Goal: Information Seeking & Learning: Learn about a topic

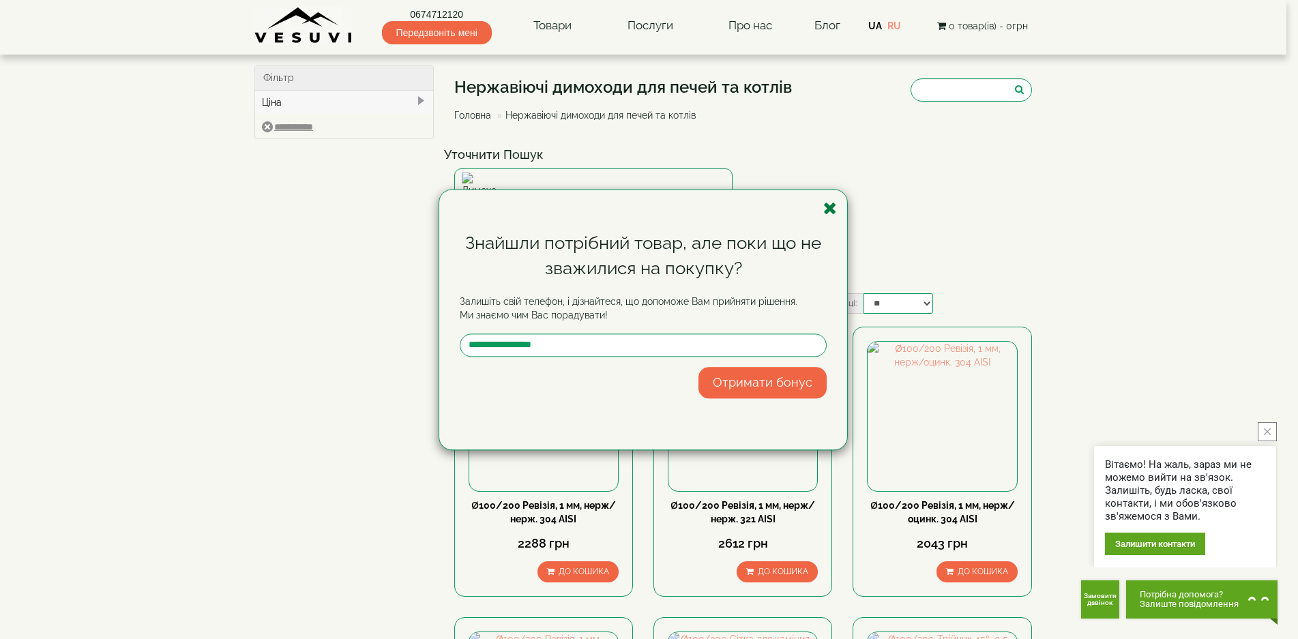
click at [828, 206] on icon "button" at bounding box center [830, 208] width 14 height 17
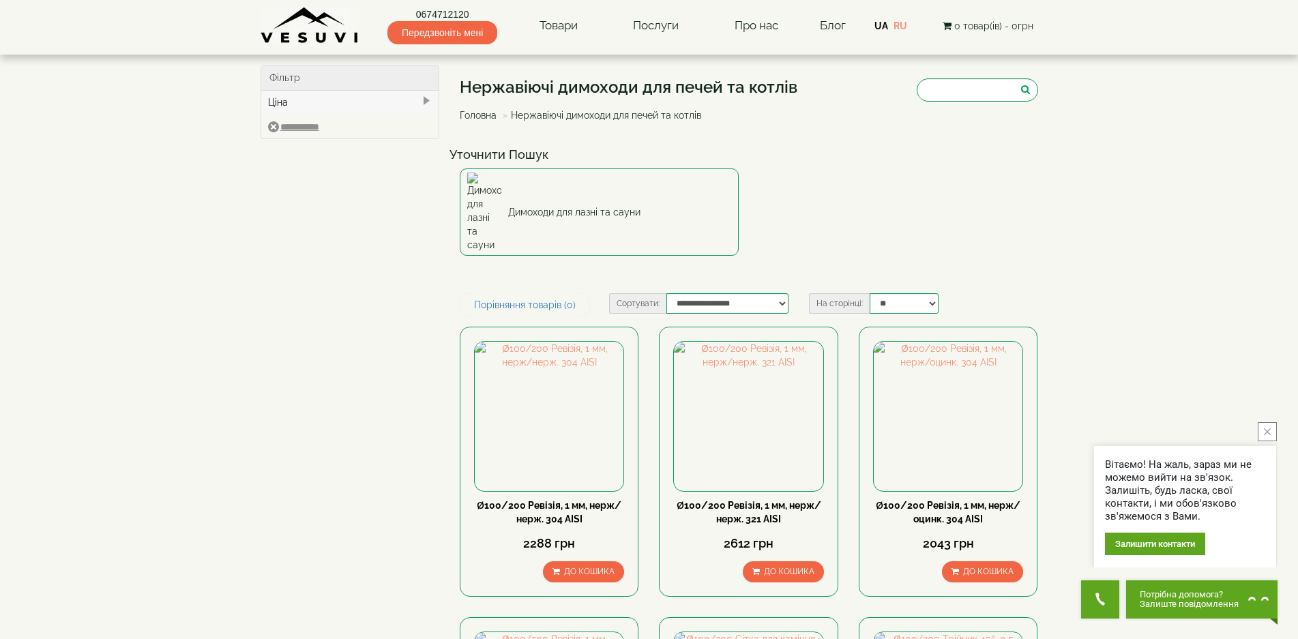
click at [1263, 432] on button "close button" at bounding box center [1267, 431] width 19 height 19
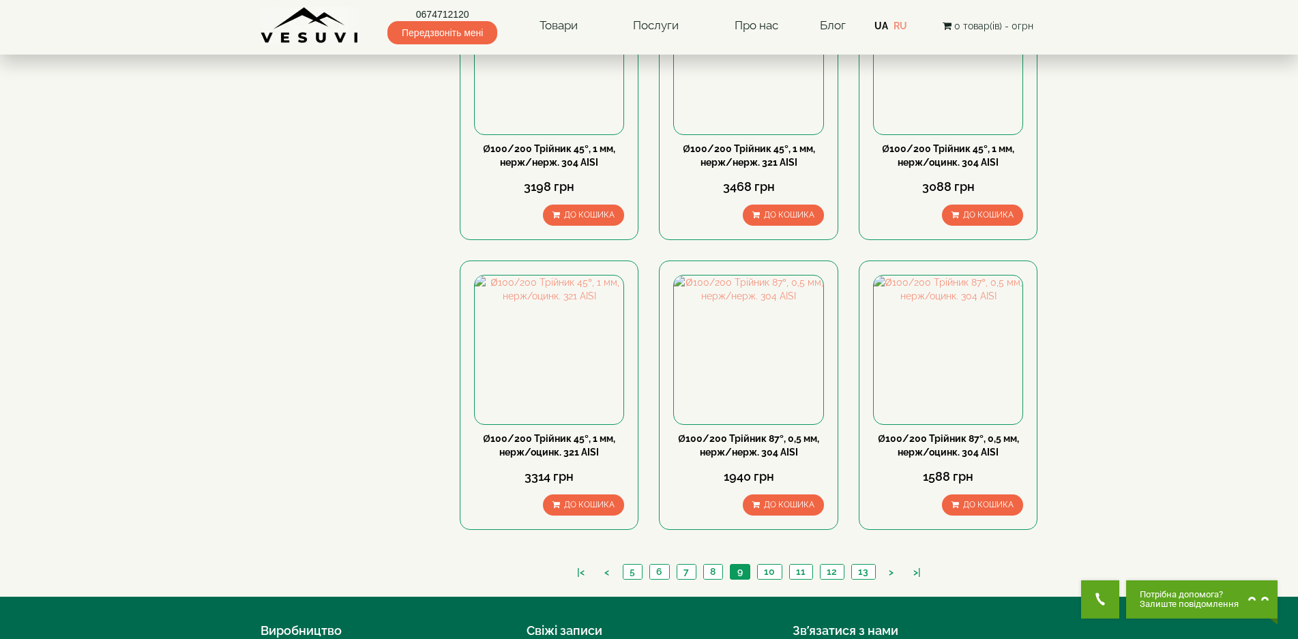
scroll to position [1376, 0]
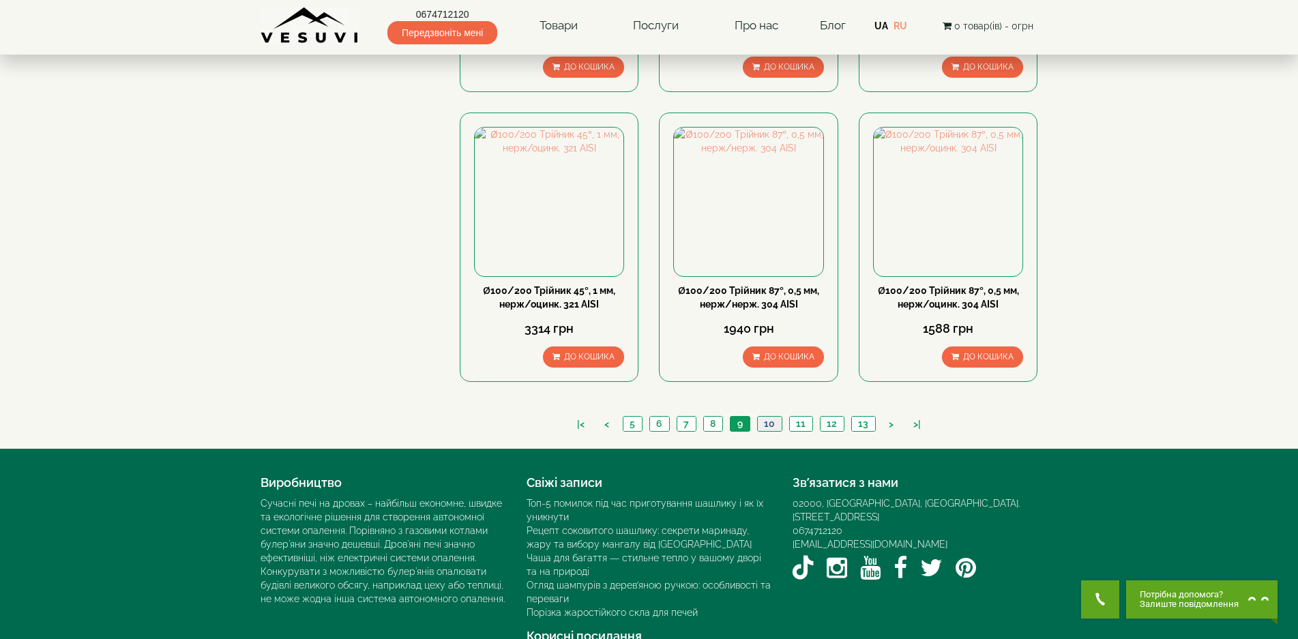
click at [770, 417] on link "10" at bounding box center [769, 424] width 25 height 14
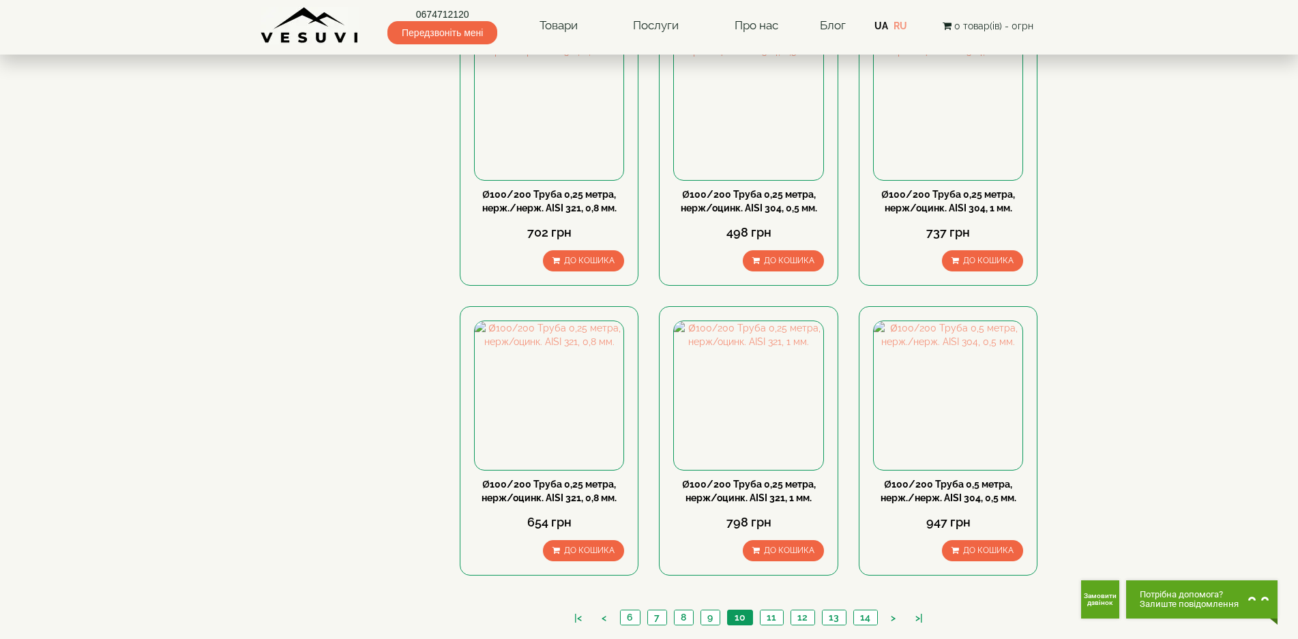
scroll to position [1376, 0]
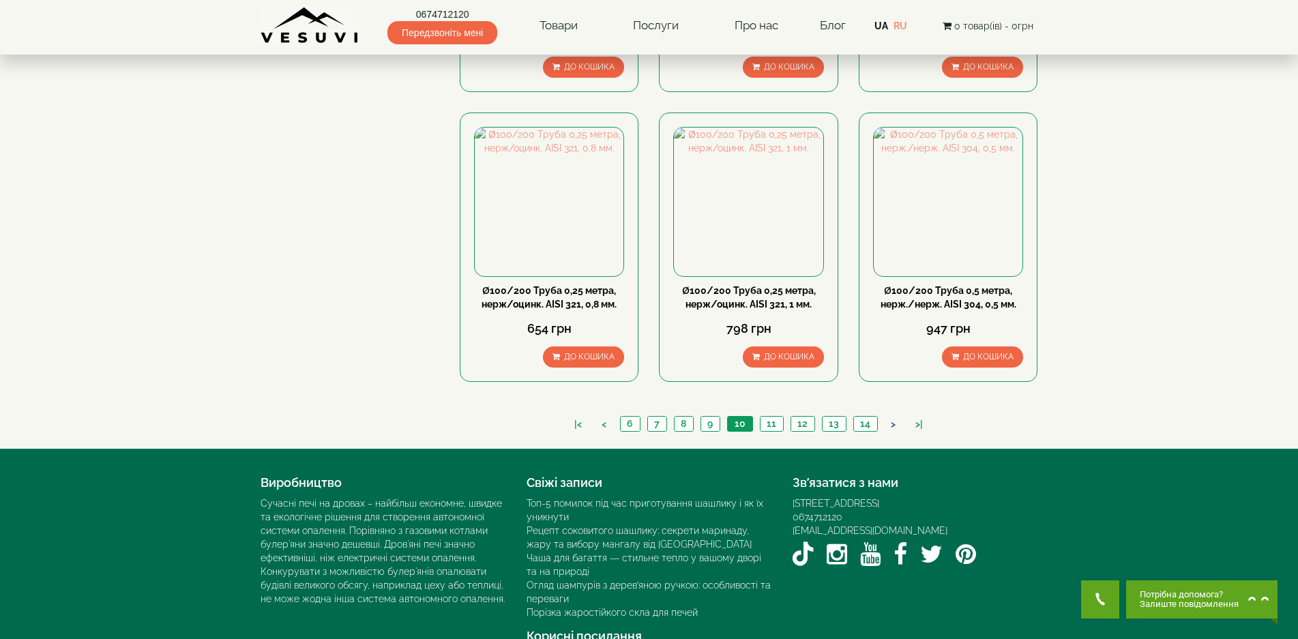
click at [892, 417] on link ">" at bounding box center [893, 424] width 18 height 14
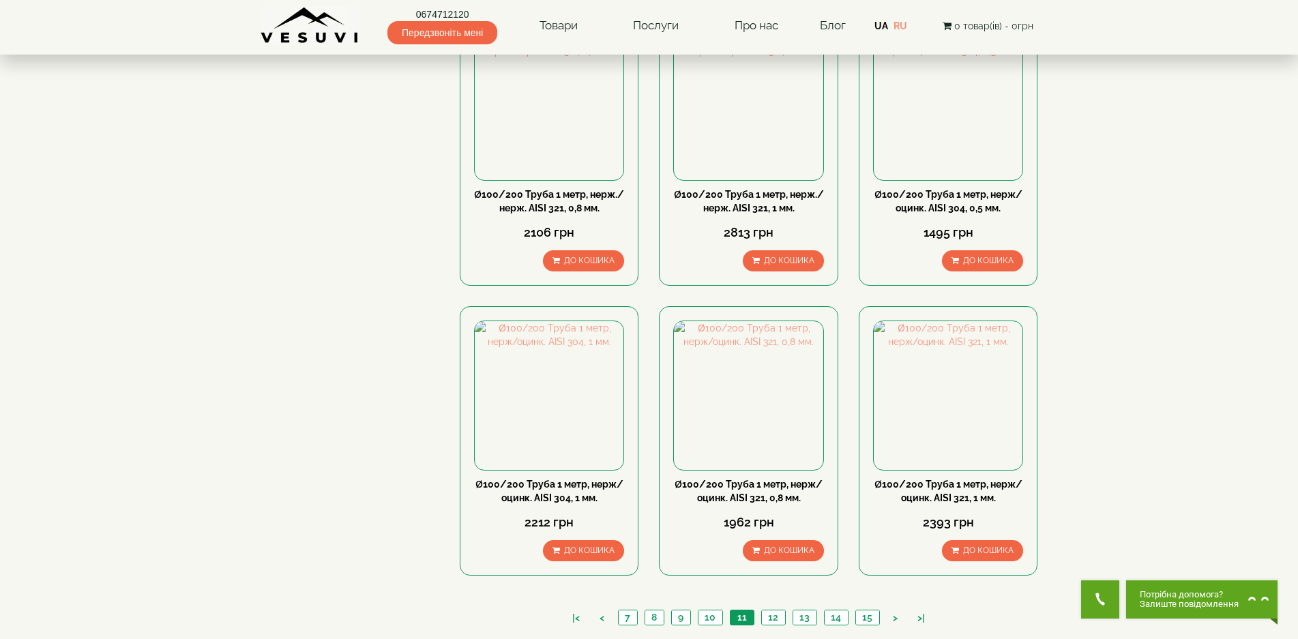
scroll to position [1364, 0]
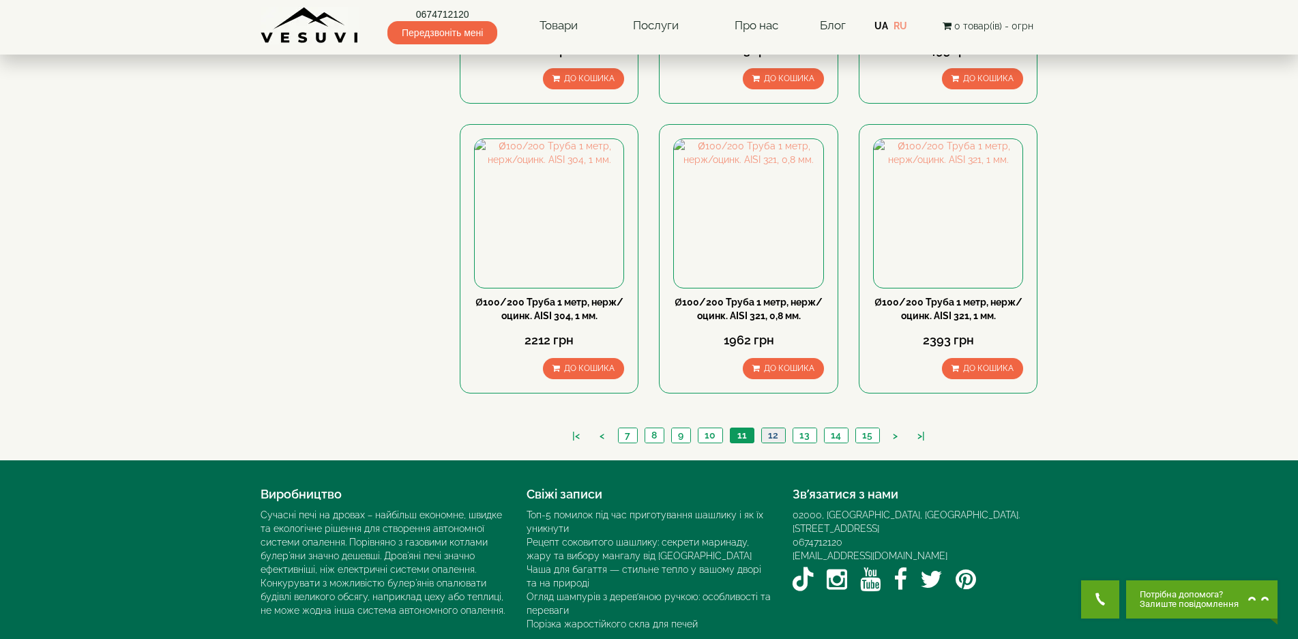
click at [771, 428] on link "12" at bounding box center [773, 435] width 24 height 14
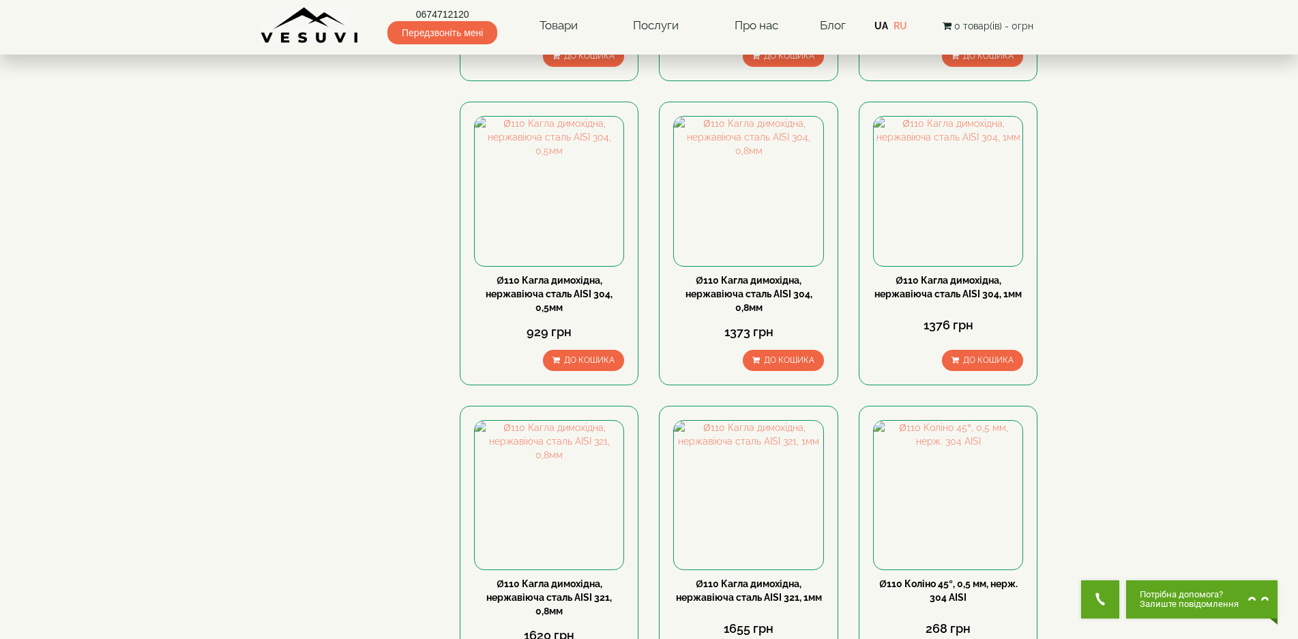
scroll to position [1364, 0]
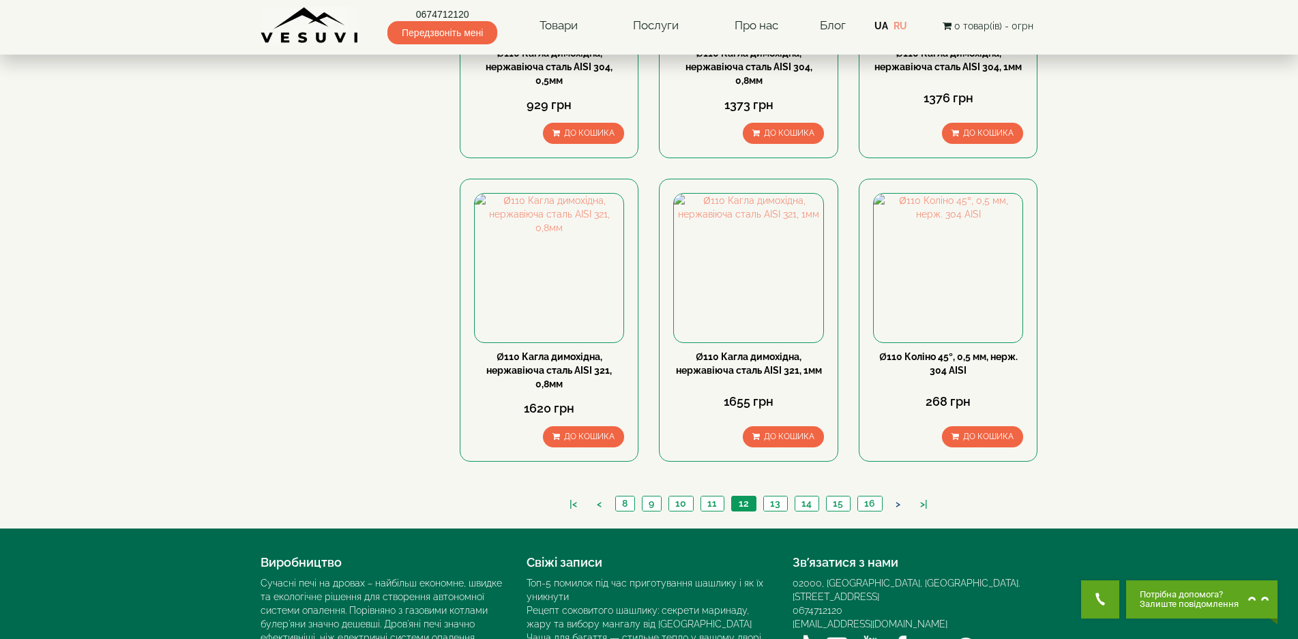
click at [893, 497] on link ">" at bounding box center [898, 504] width 18 height 14
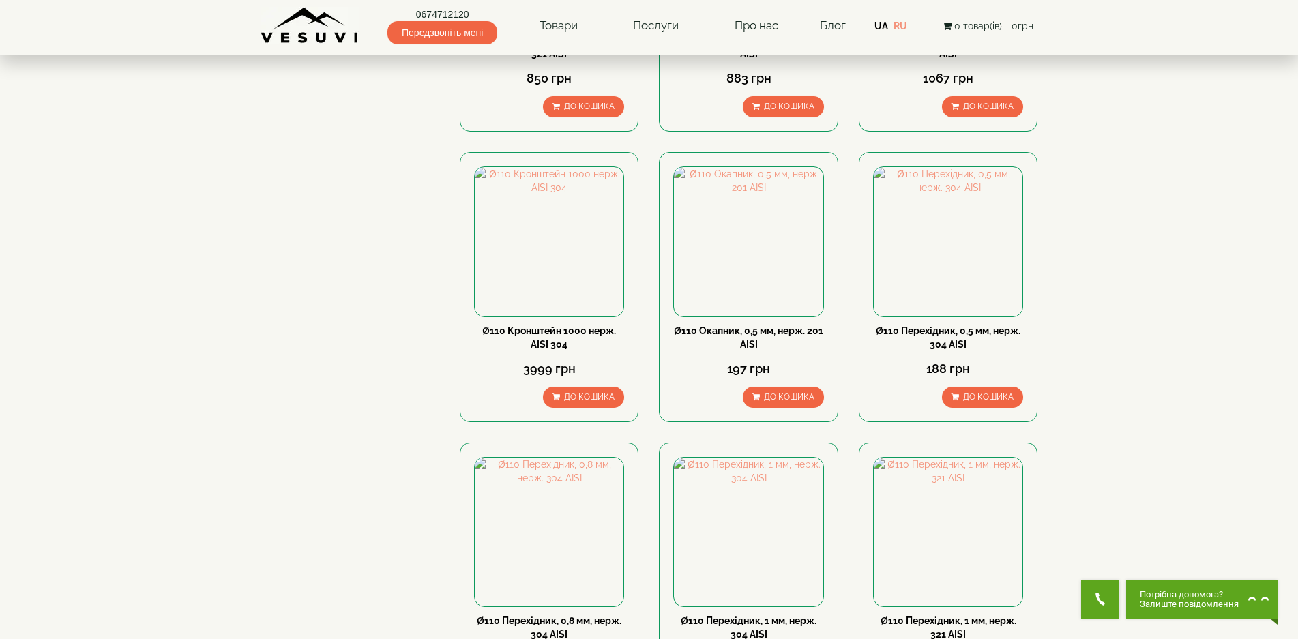
scroll to position [1228, 0]
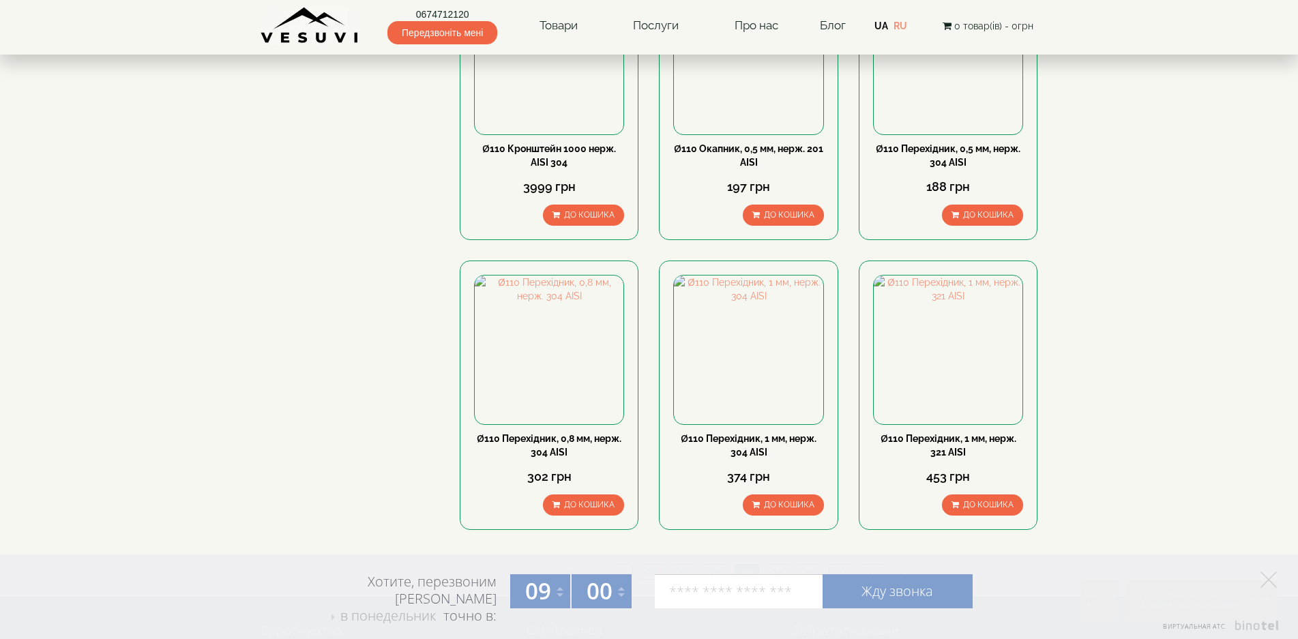
click at [773, 565] on link "14" at bounding box center [778, 572] width 24 height 14
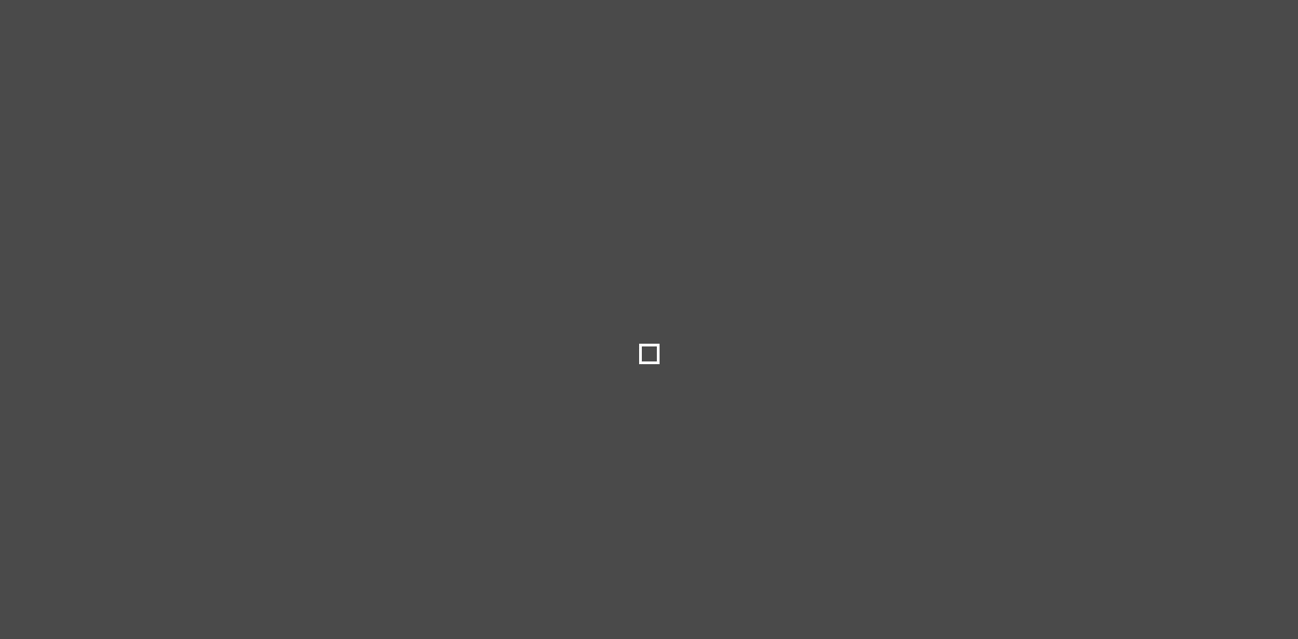
type input "***"
type input "*****"
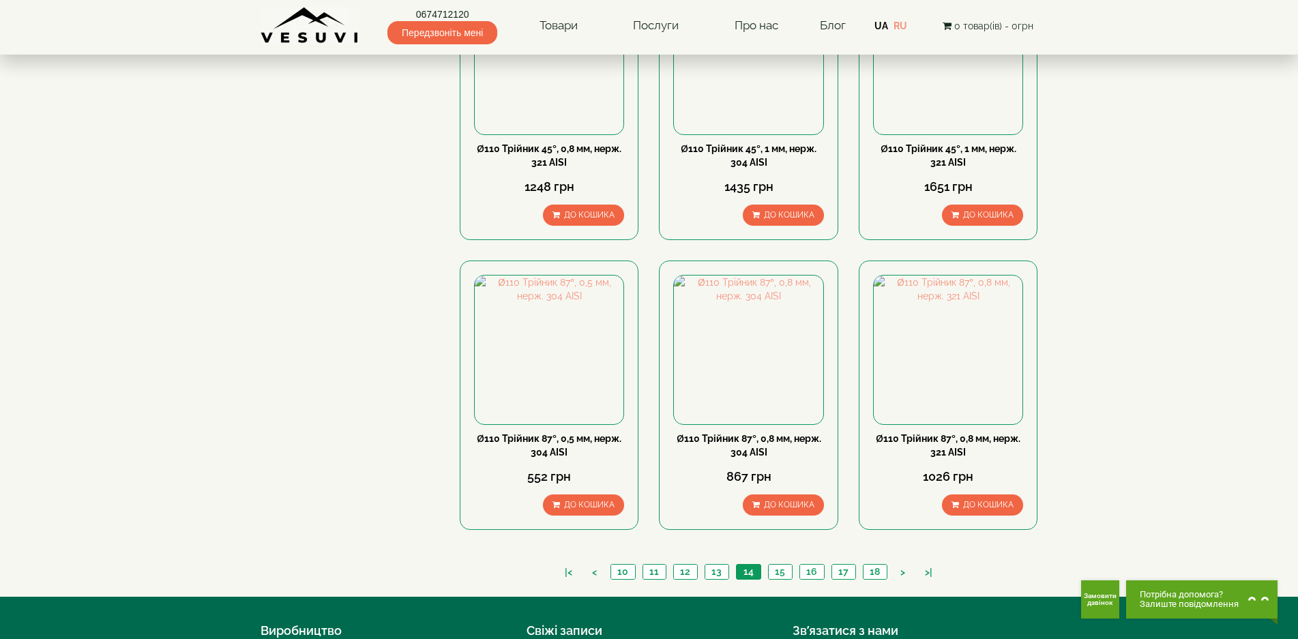
scroll to position [1376, 0]
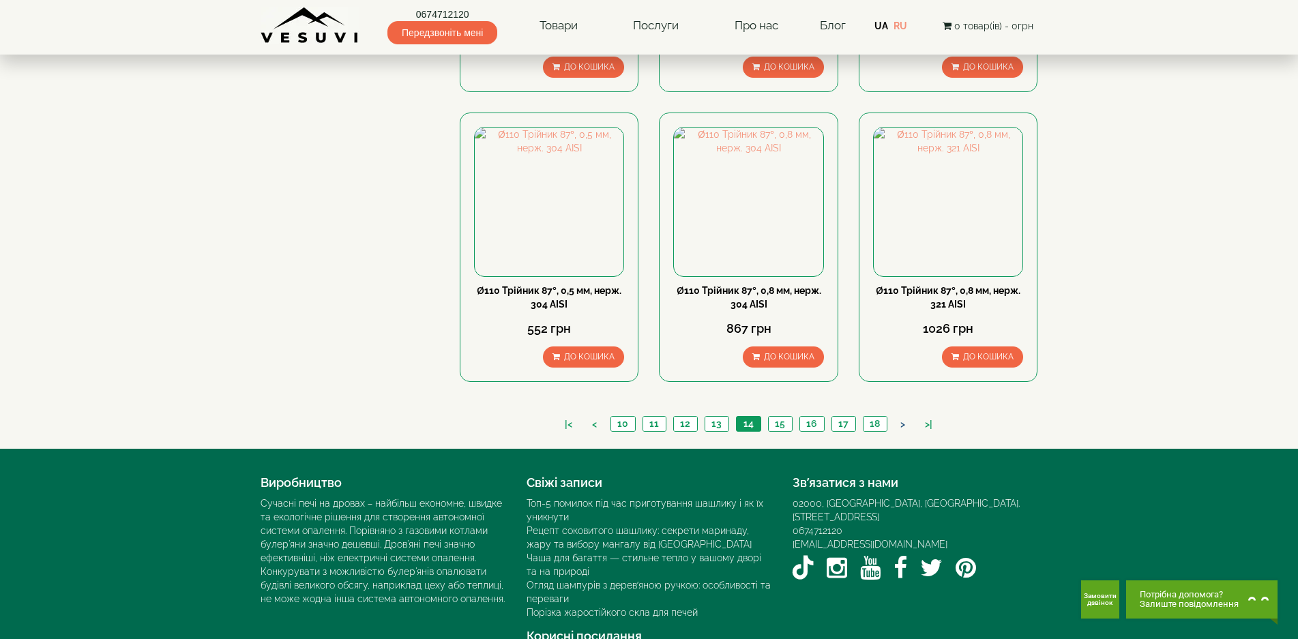
click at [902, 417] on link ">" at bounding box center [903, 424] width 18 height 14
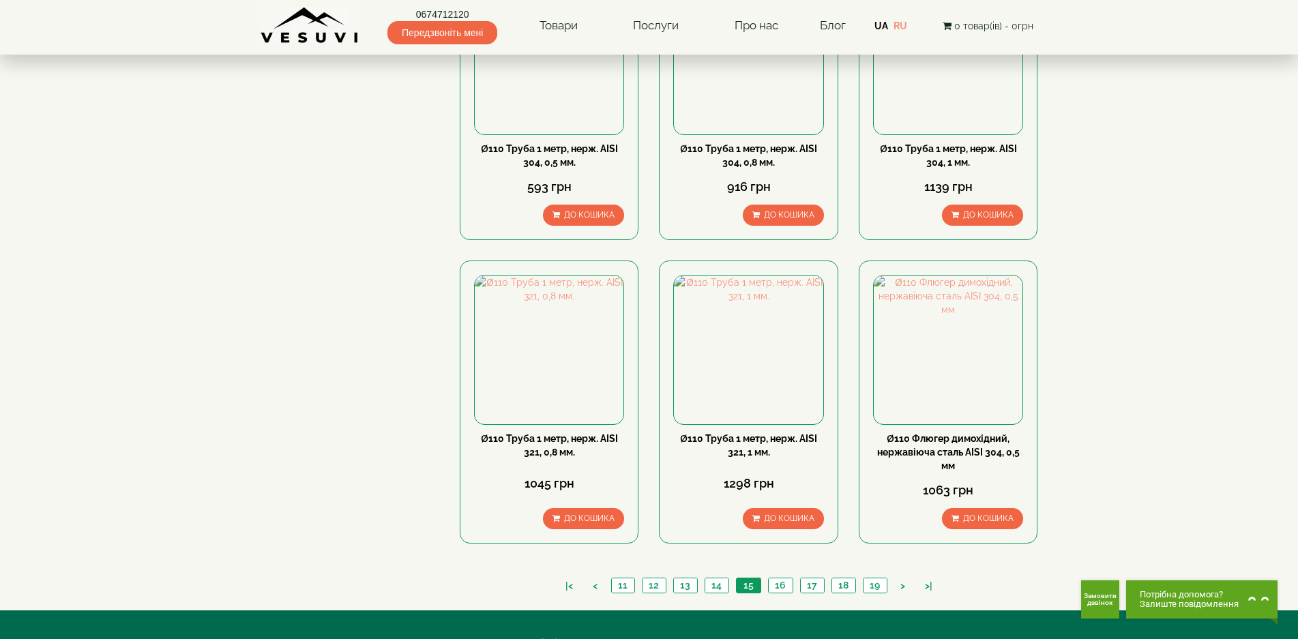
scroll to position [1389, 0]
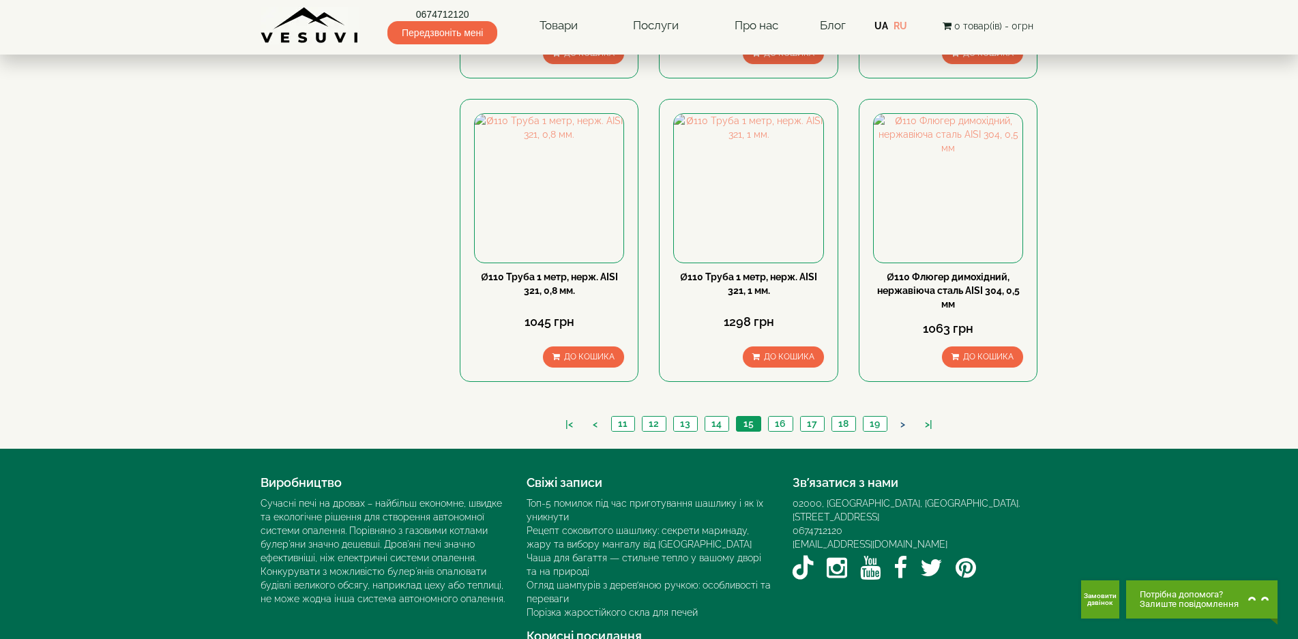
click at [905, 417] on link ">" at bounding box center [903, 424] width 18 height 14
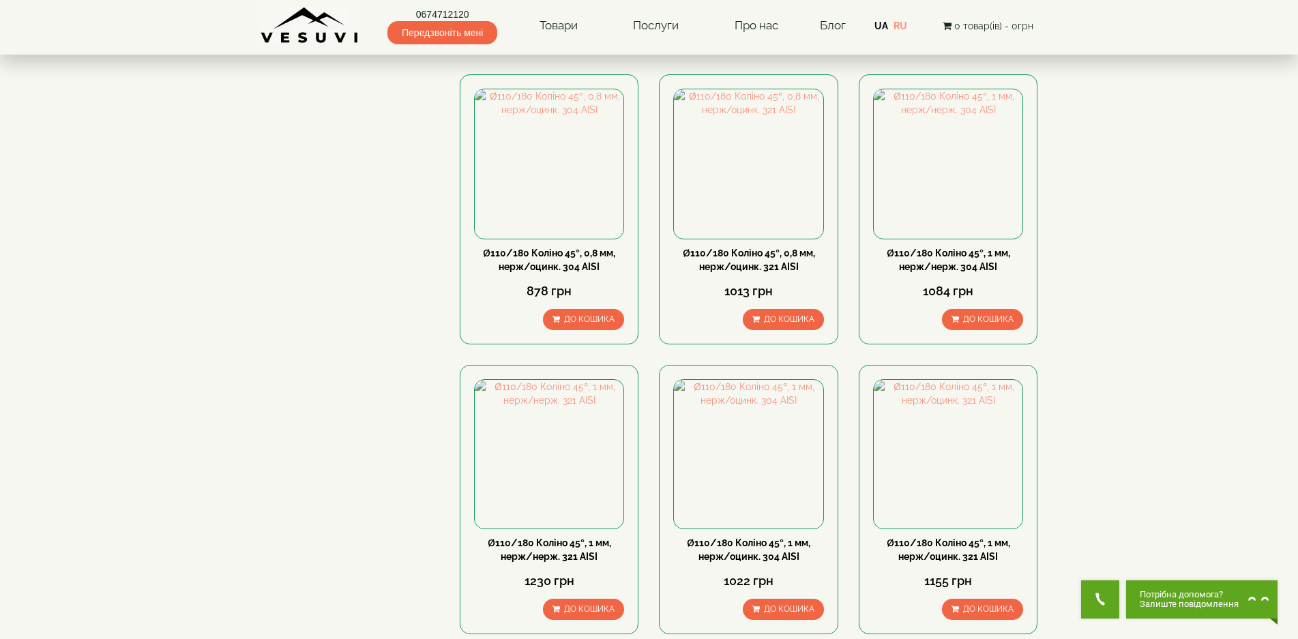
scroll to position [1319, 0]
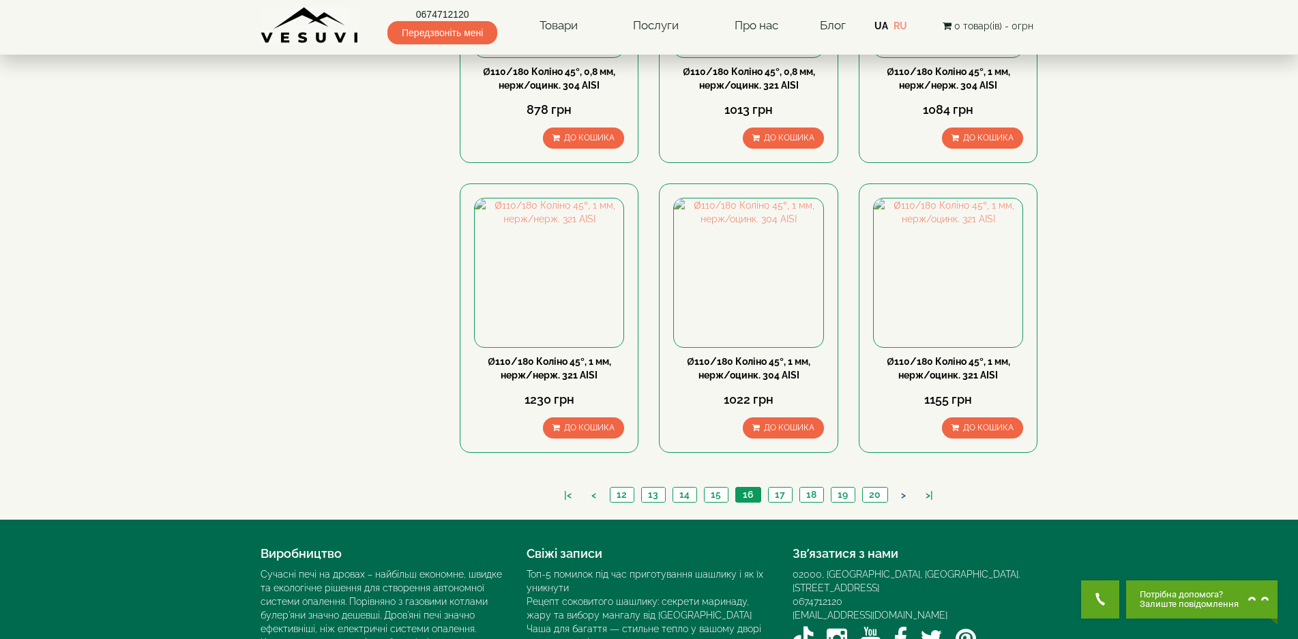
click at [906, 488] on link ">" at bounding box center [903, 495] width 18 height 14
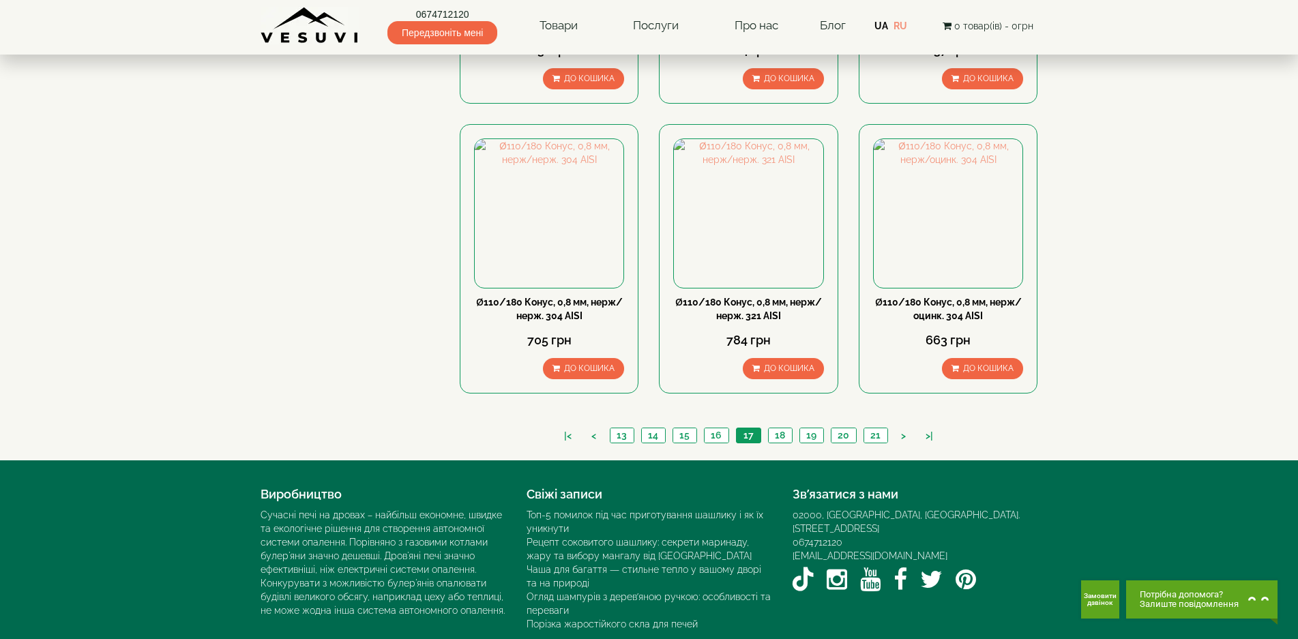
scroll to position [1182, 0]
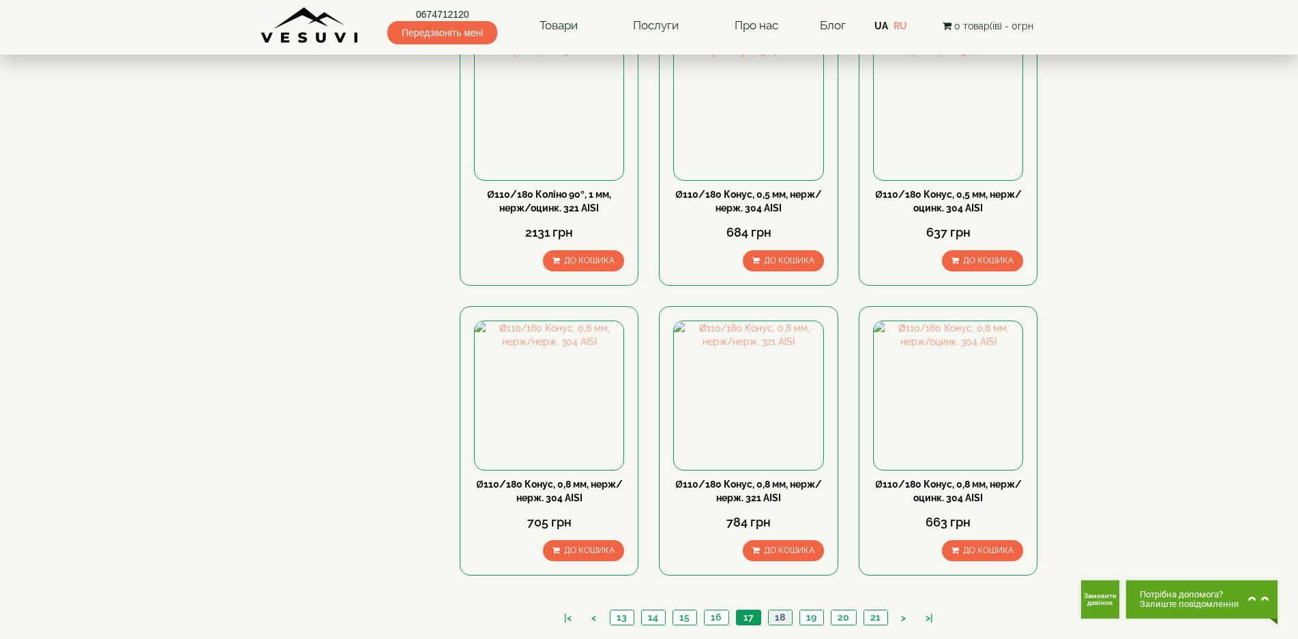
click at [782, 610] on link "18" at bounding box center [780, 617] width 24 height 14
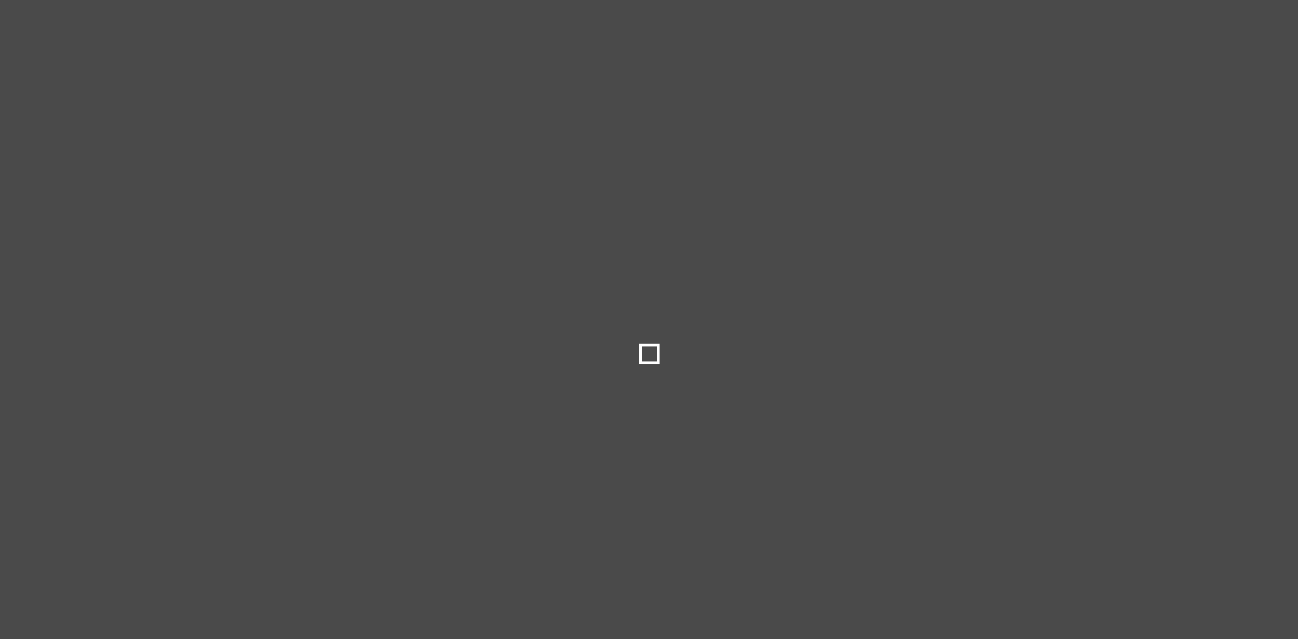
type input "***"
type input "*****"
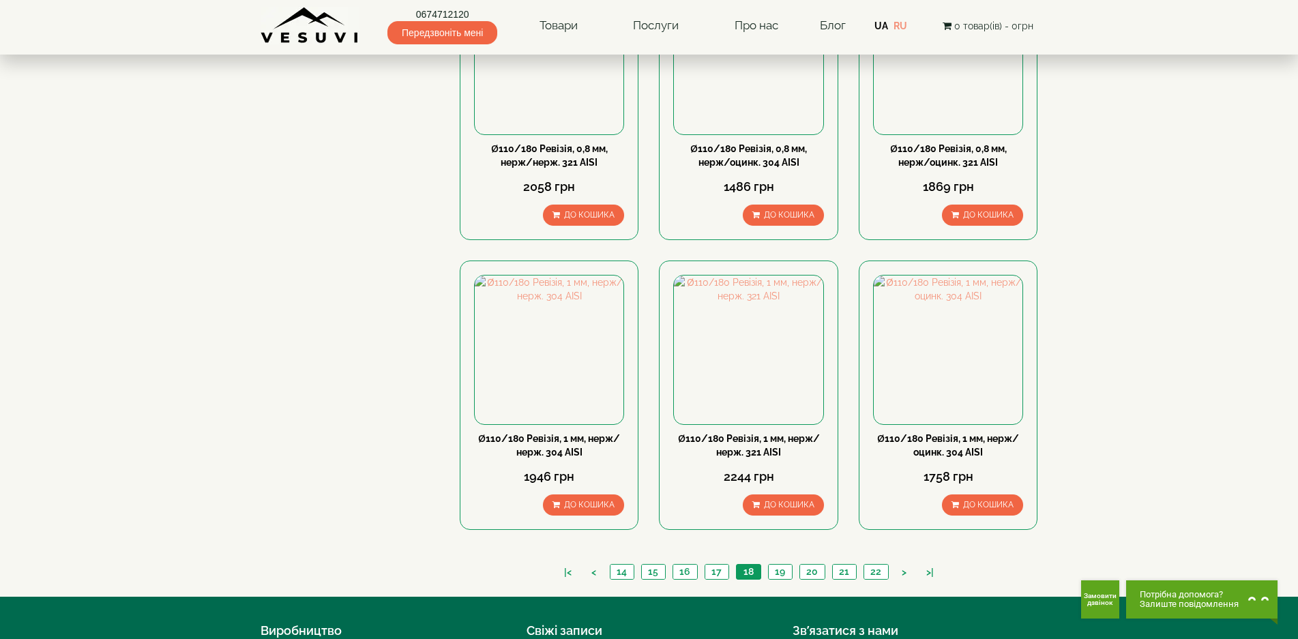
scroll to position [1376, 0]
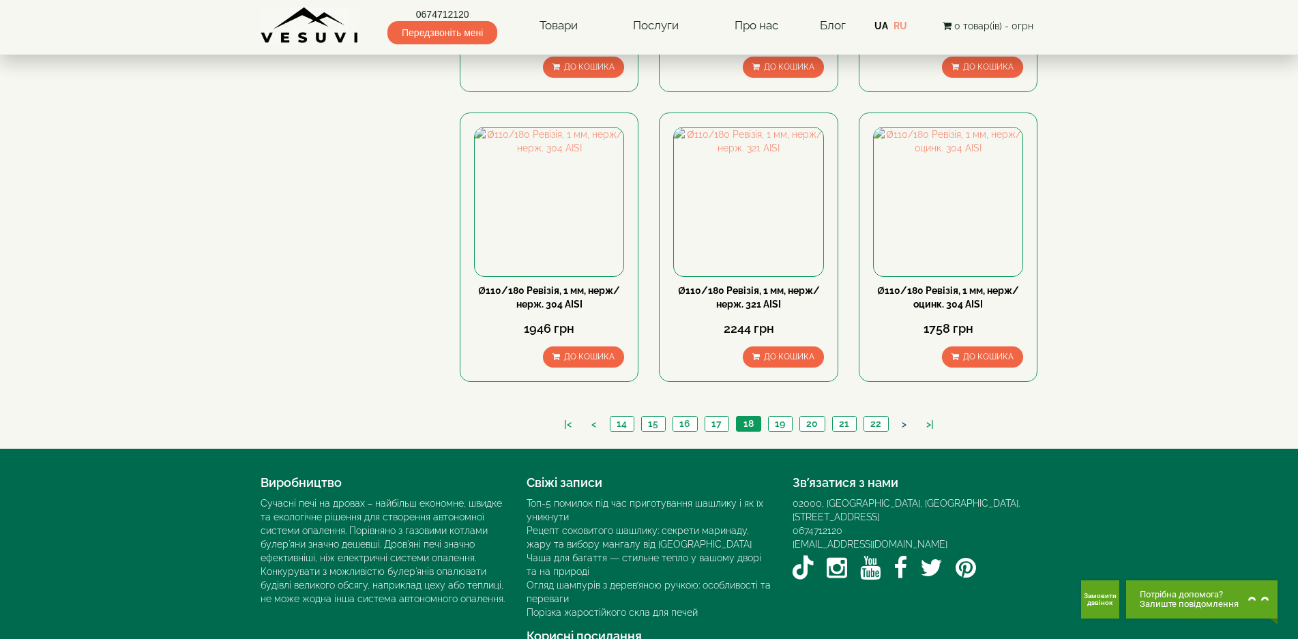
click at [896, 417] on link ">" at bounding box center [904, 424] width 18 height 14
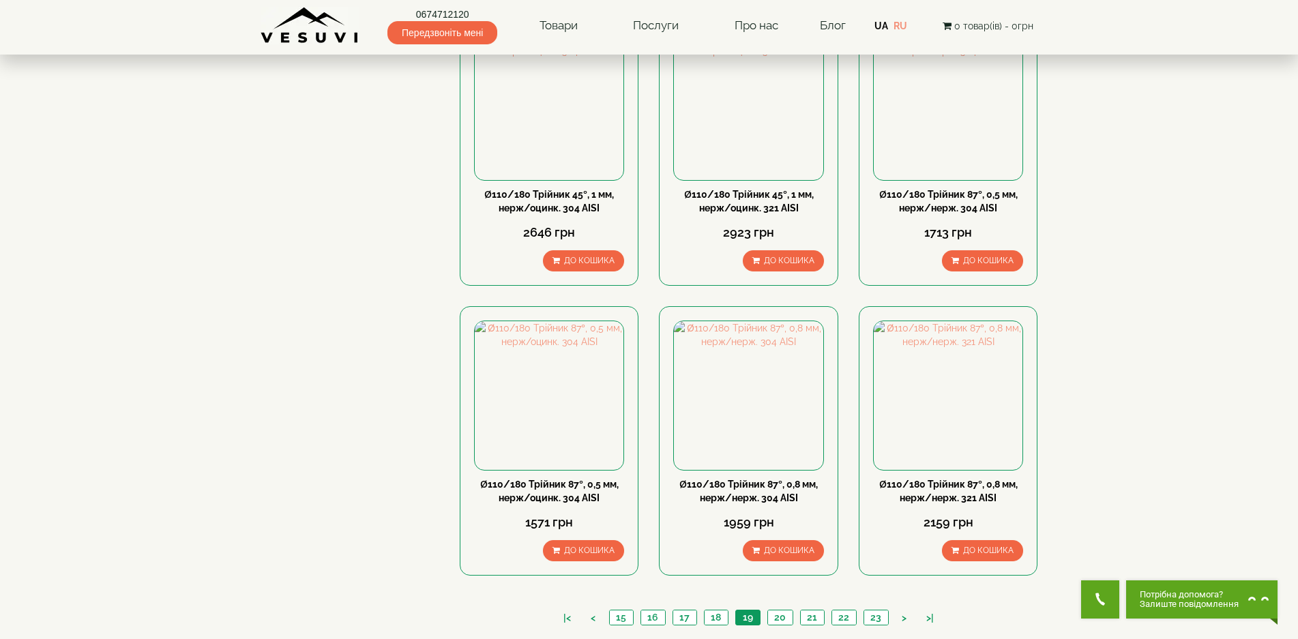
scroll to position [1273, 0]
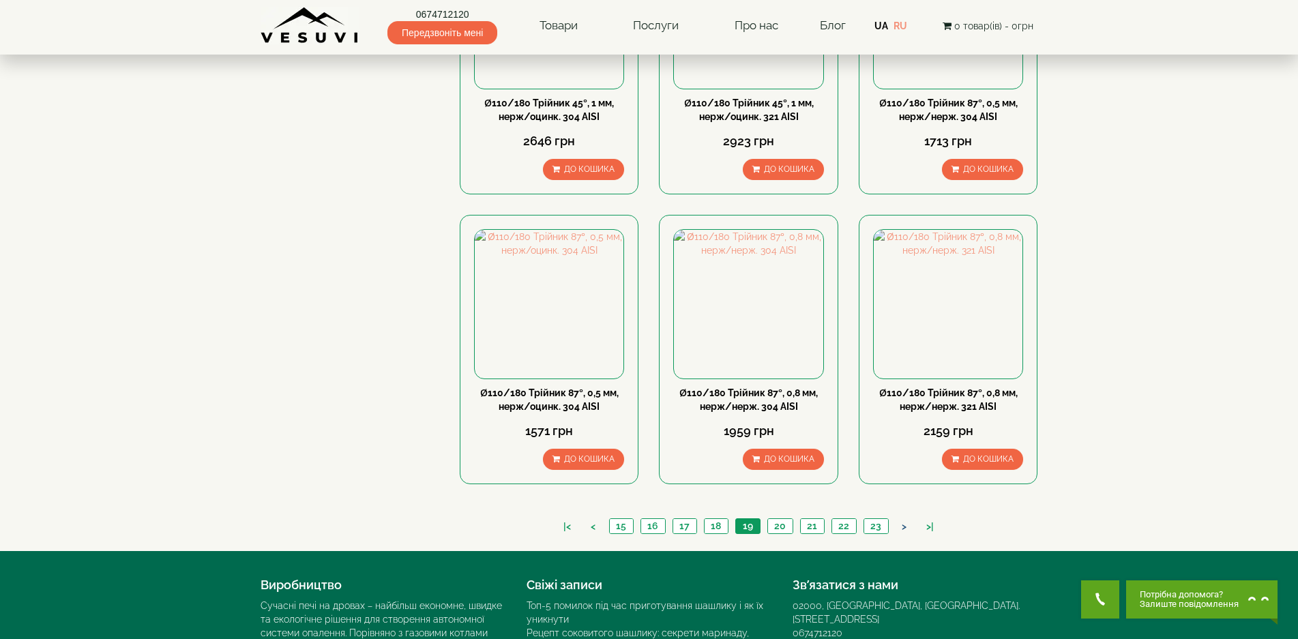
click at [899, 520] on link ">" at bounding box center [904, 527] width 18 height 14
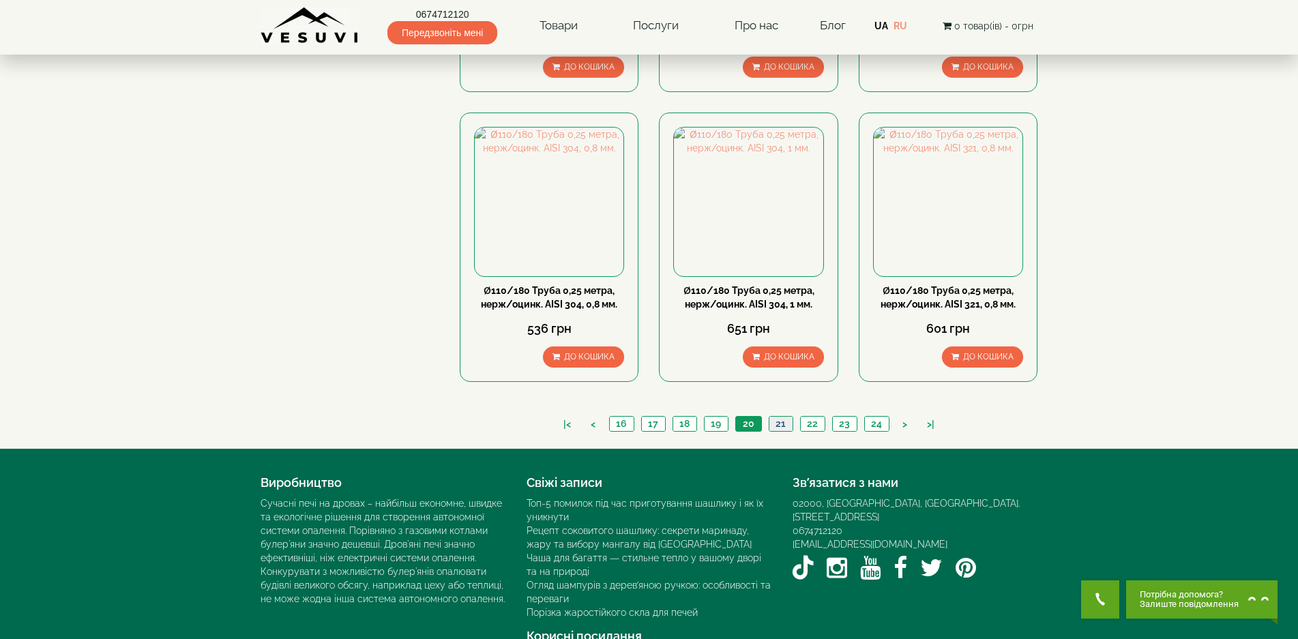
click at [778, 417] on link "21" at bounding box center [781, 424] width 24 height 14
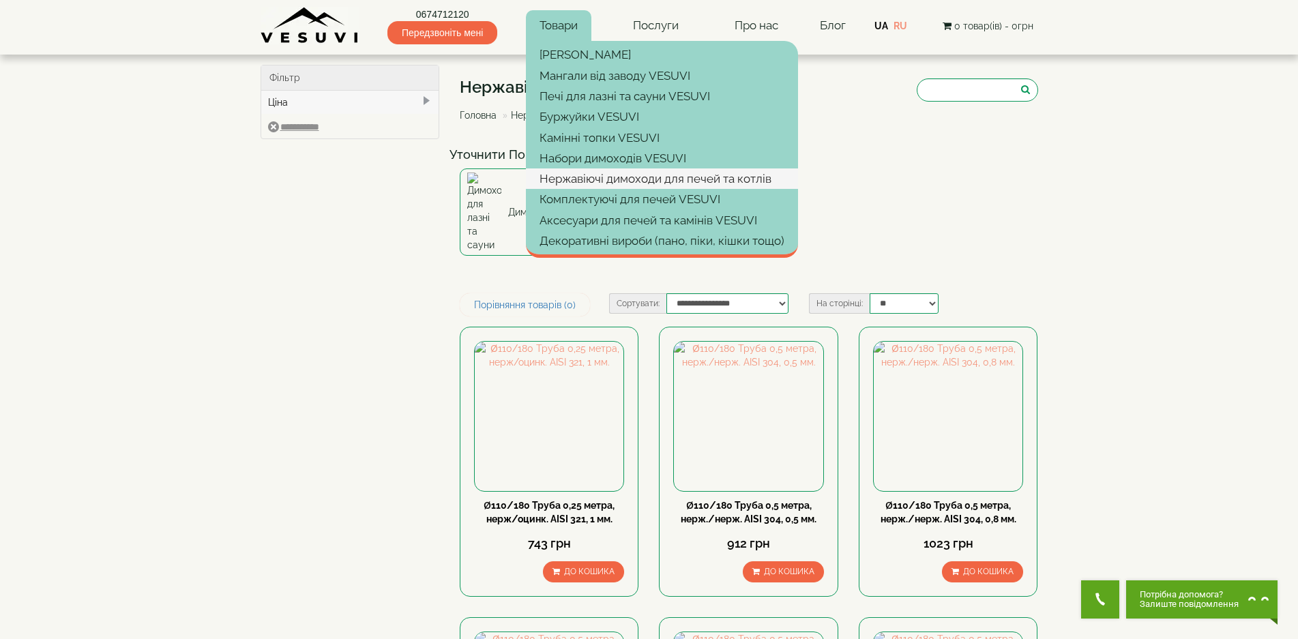
click at [756, 181] on link "Нержавіючі димоходи для печей та котлів" at bounding box center [662, 178] width 272 height 20
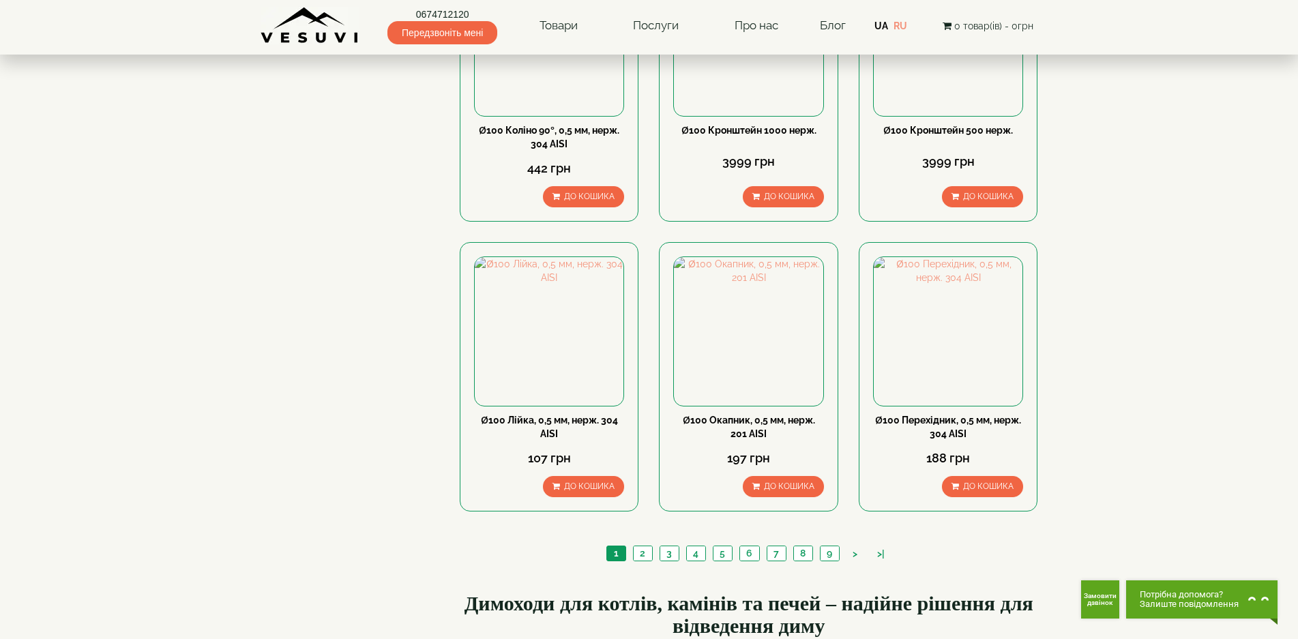
scroll to position [1410, 0]
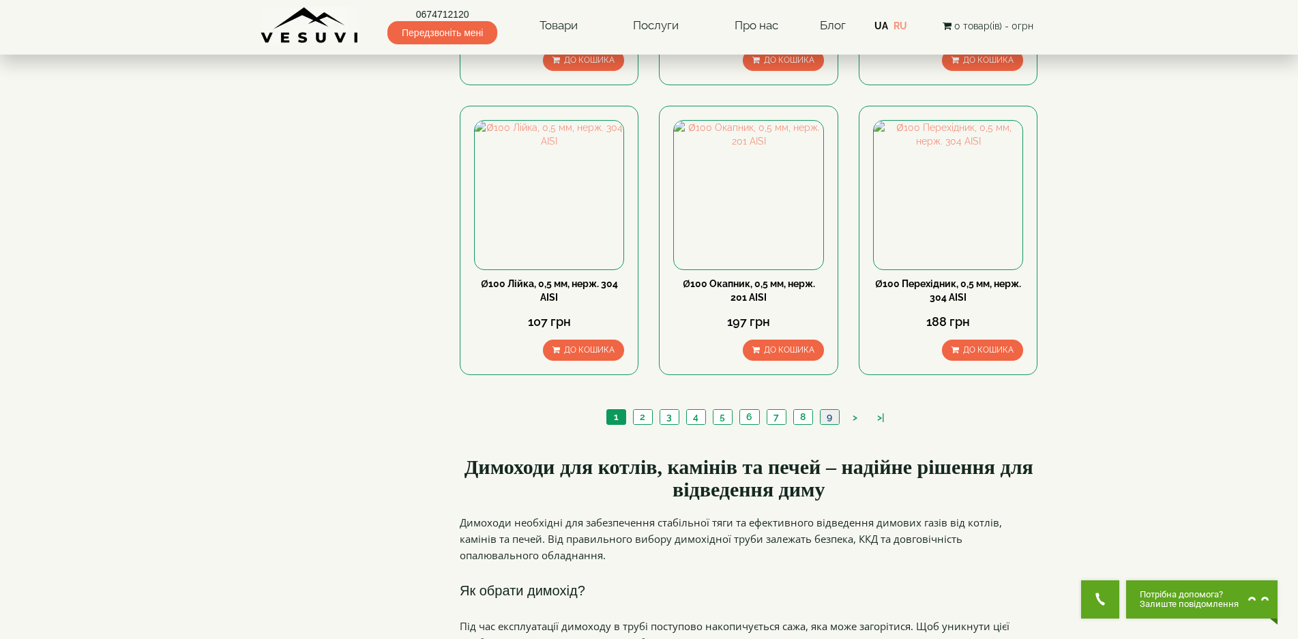
click at [827, 410] on link "9" at bounding box center [829, 417] width 19 height 14
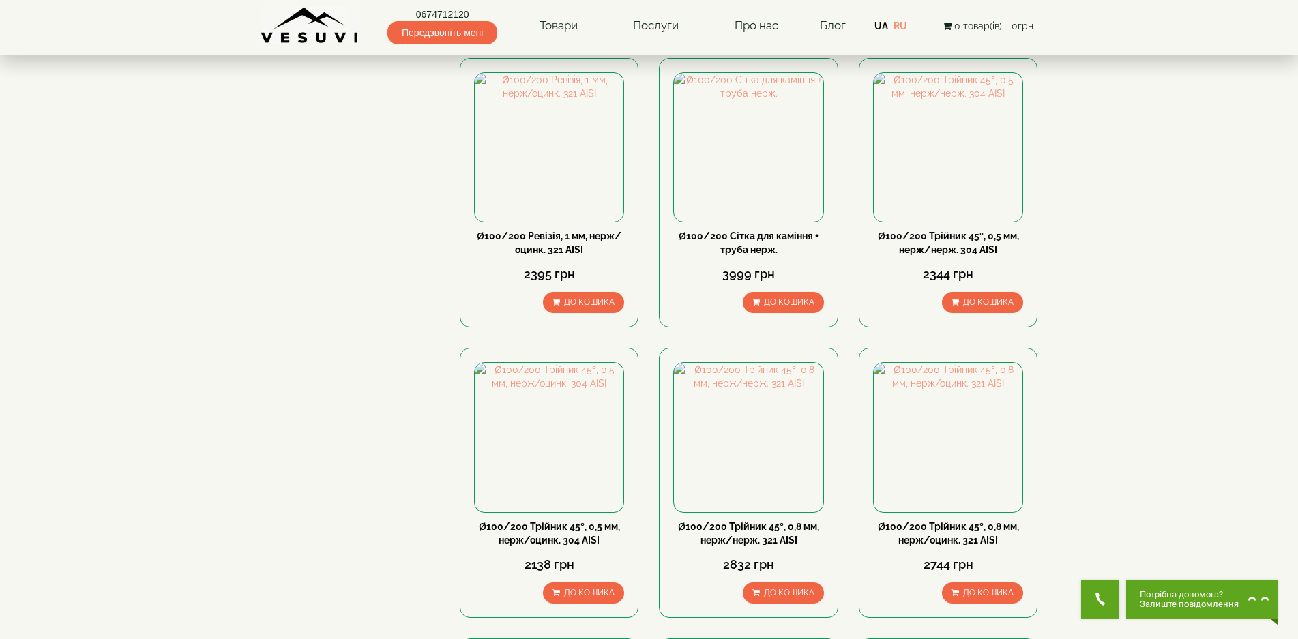
scroll to position [1305, 0]
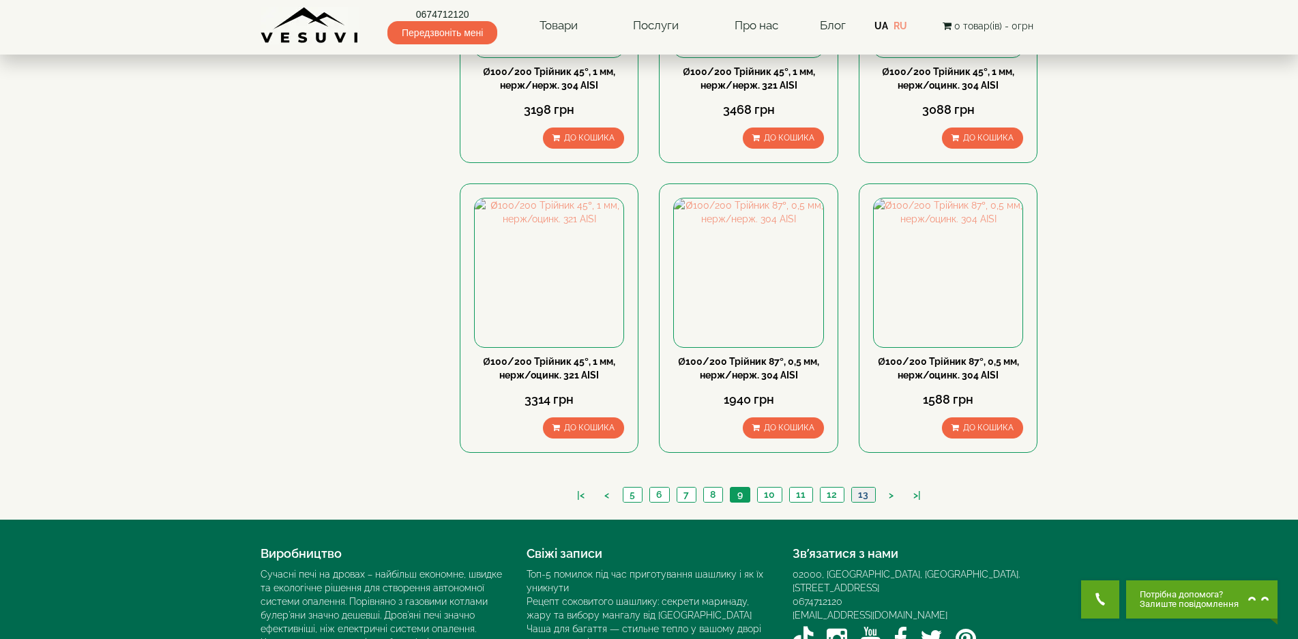
click at [866, 488] on link "13" at bounding box center [863, 495] width 24 height 14
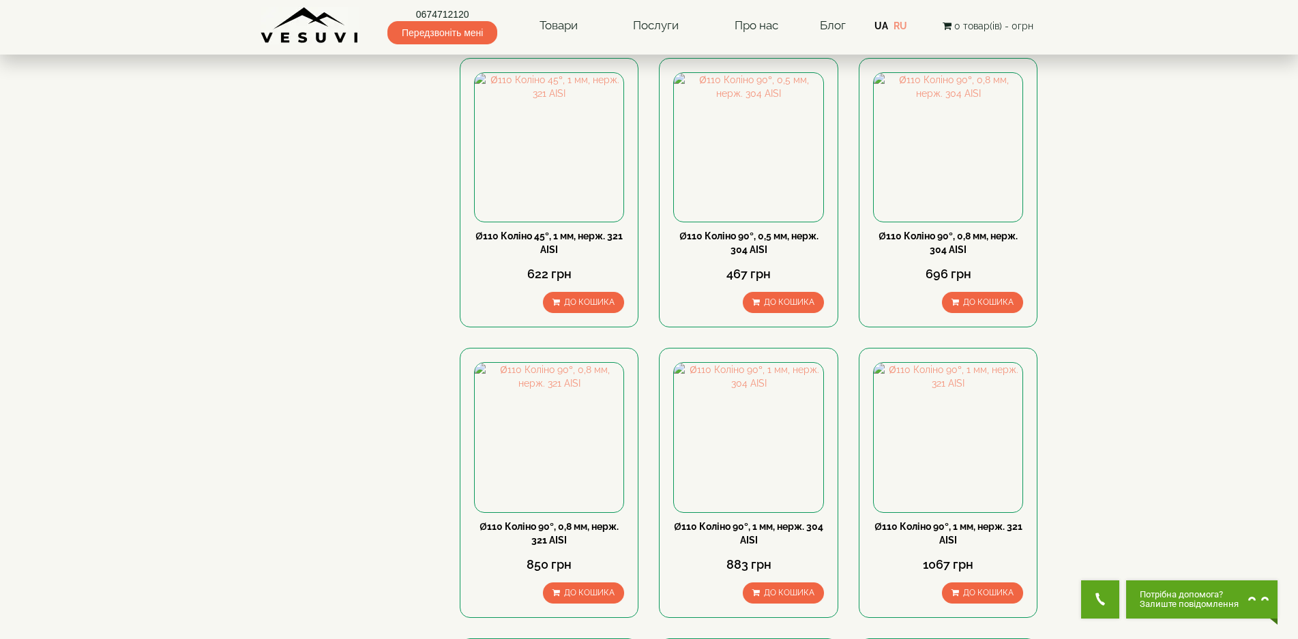
scroll to position [1305, 0]
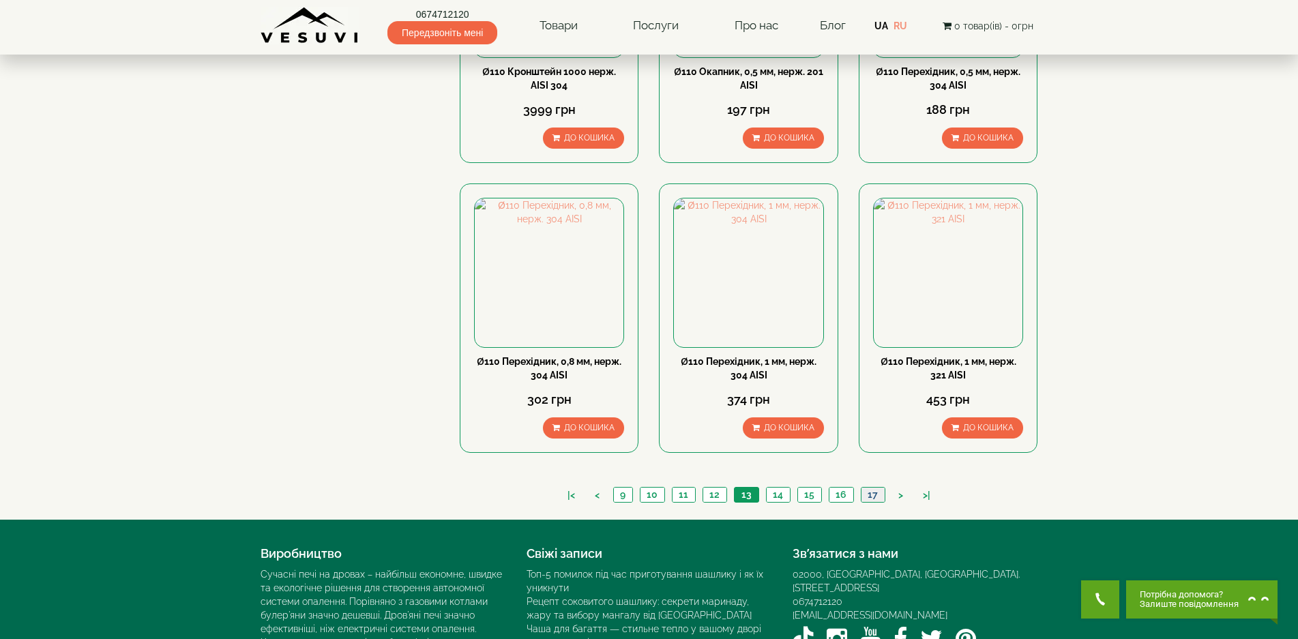
click at [870, 488] on link "17" at bounding box center [873, 495] width 24 height 14
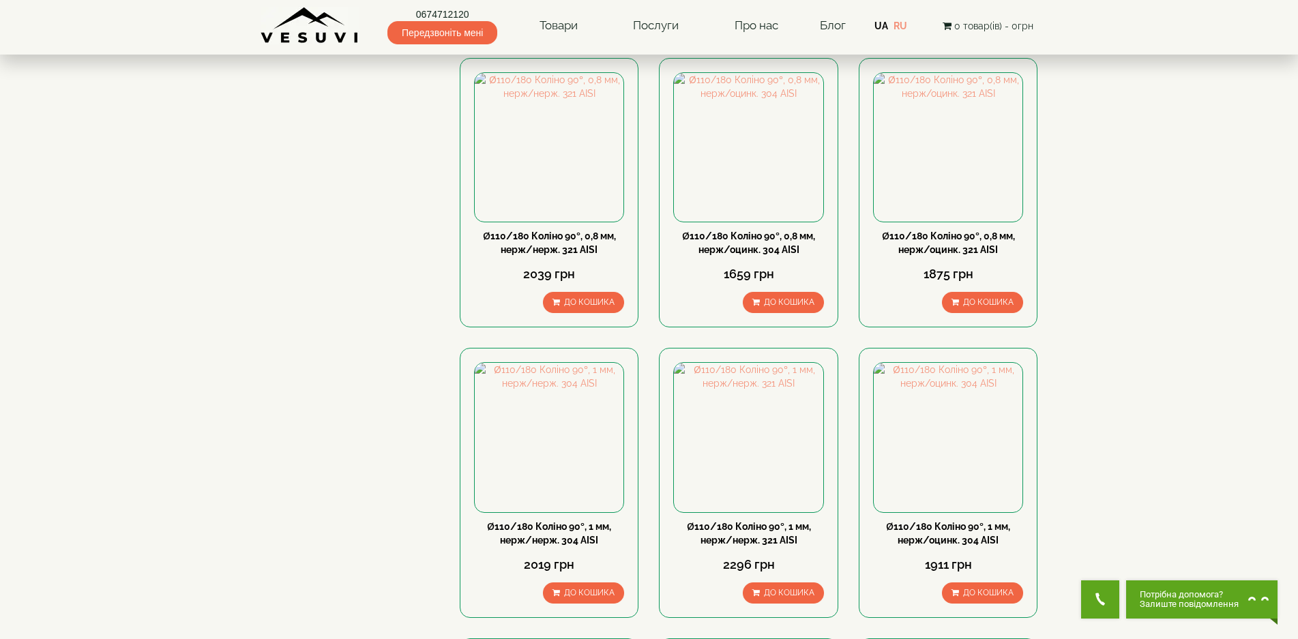
scroll to position [1305, 0]
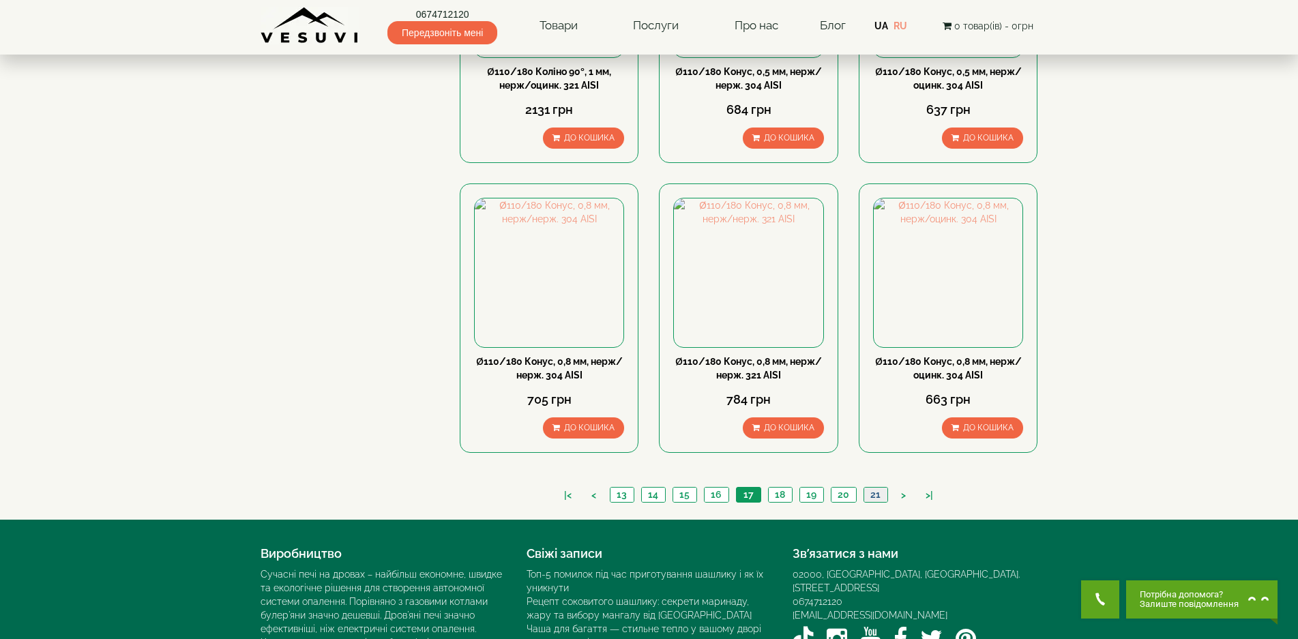
click at [881, 488] on link "21" at bounding box center [876, 495] width 24 height 14
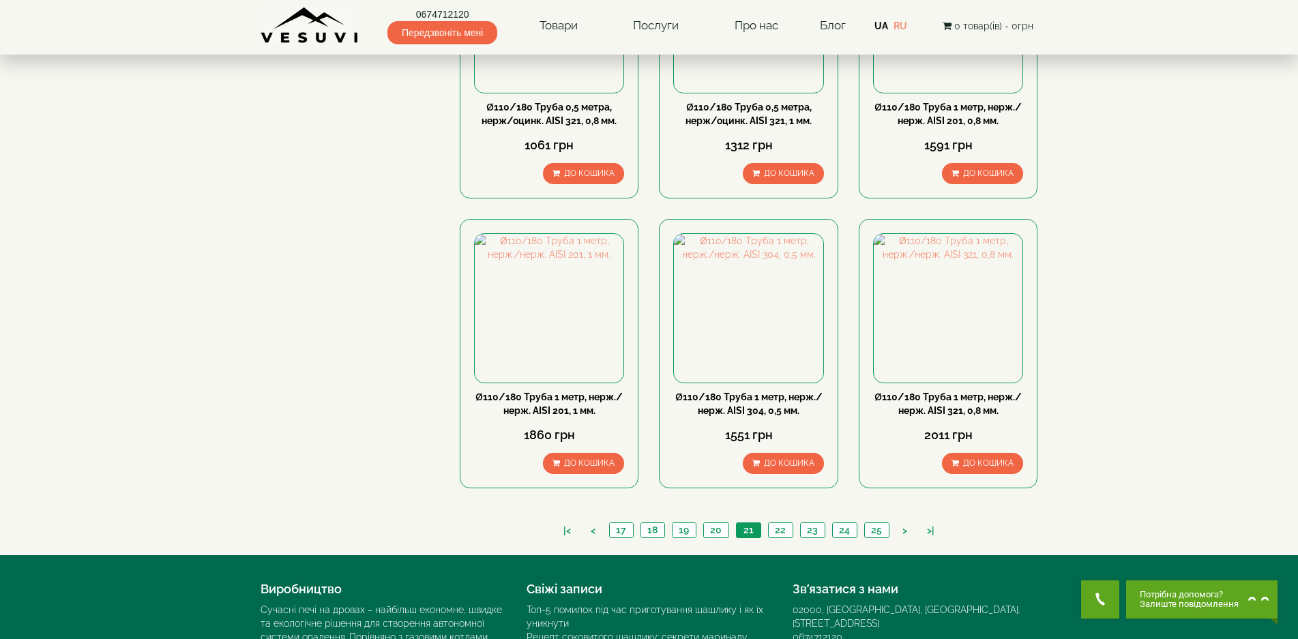
scroll to position [1376, 0]
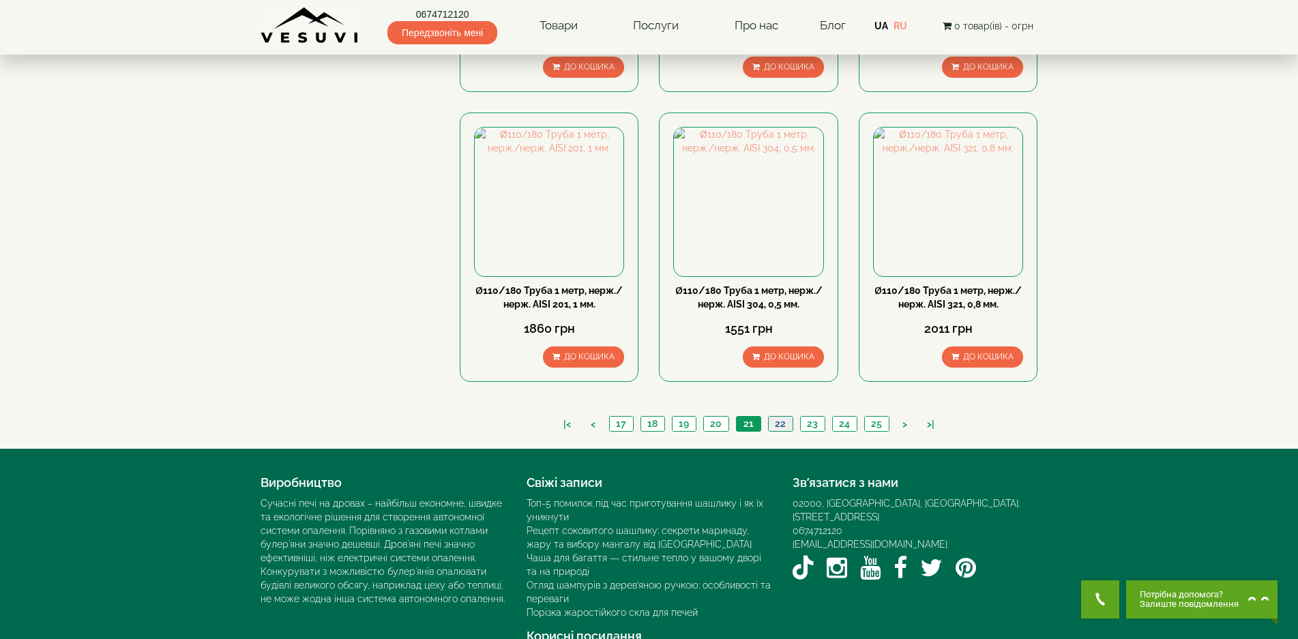
click at [771, 417] on link "22" at bounding box center [780, 424] width 25 height 14
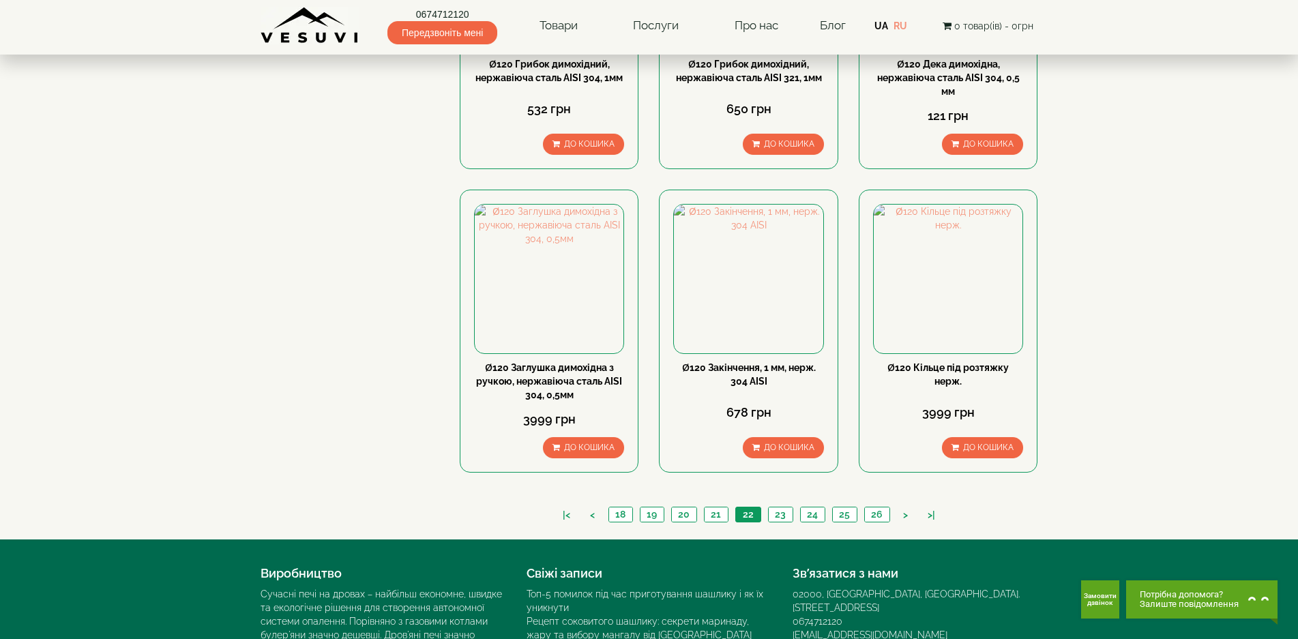
scroll to position [1417, 0]
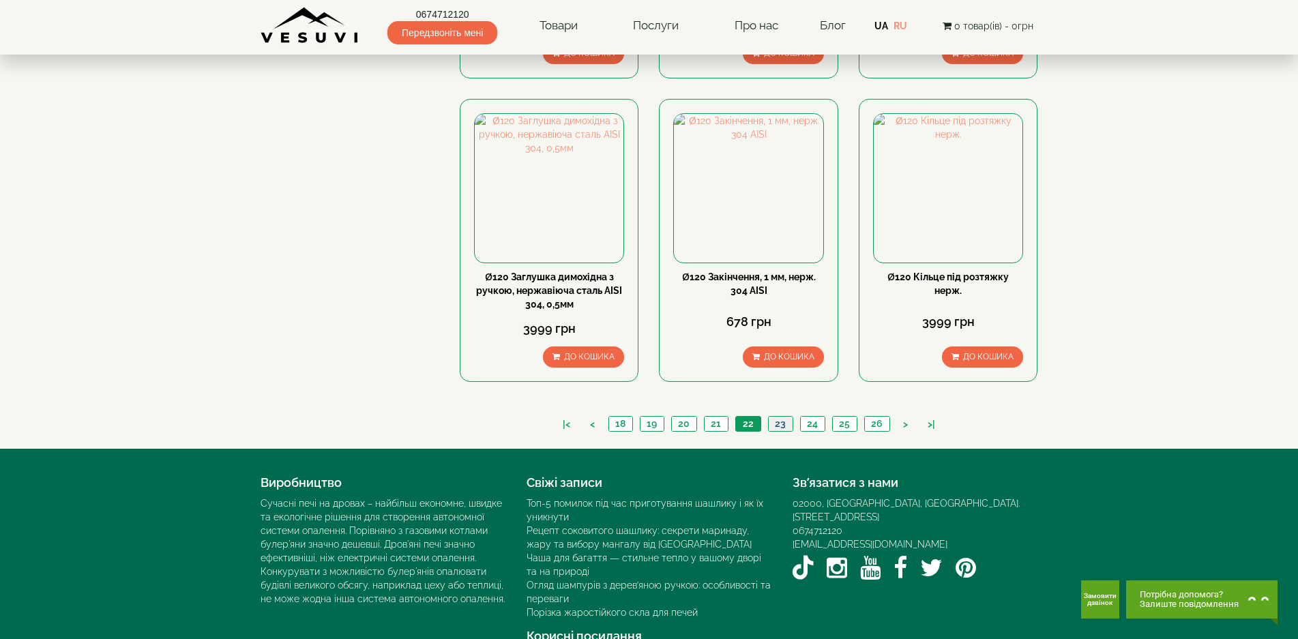
click at [781, 417] on link "23" at bounding box center [780, 424] width 25 height 14
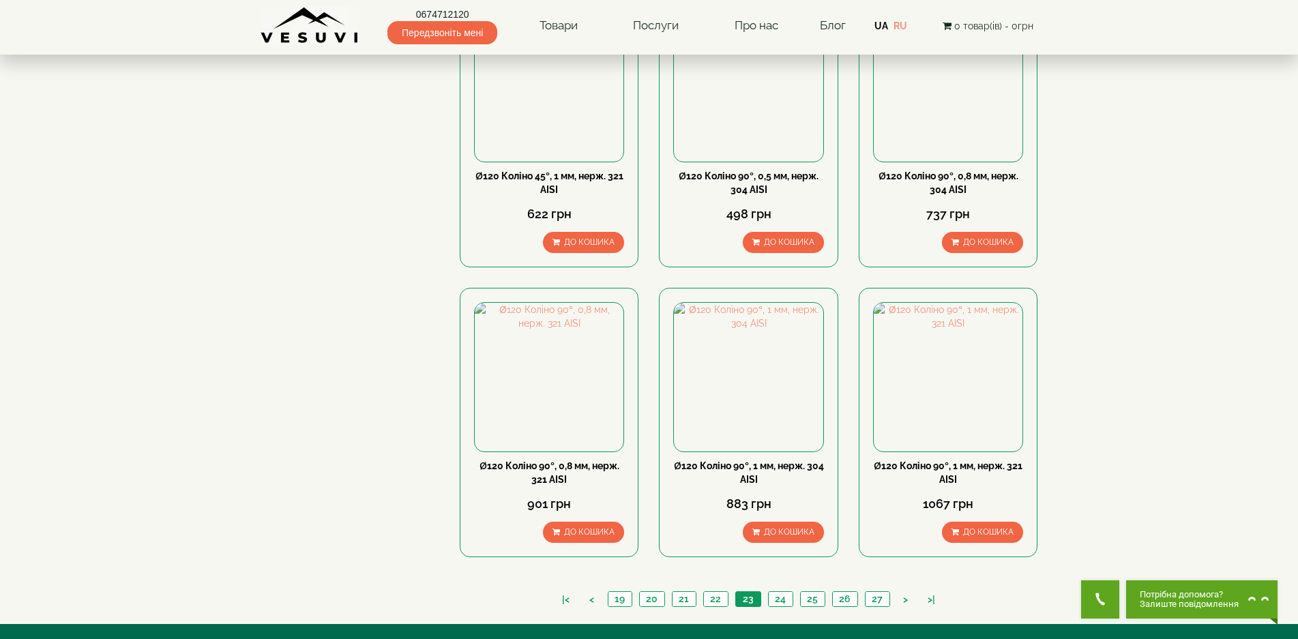
scroll to position [1403, 0]
